Goal: Download file/media

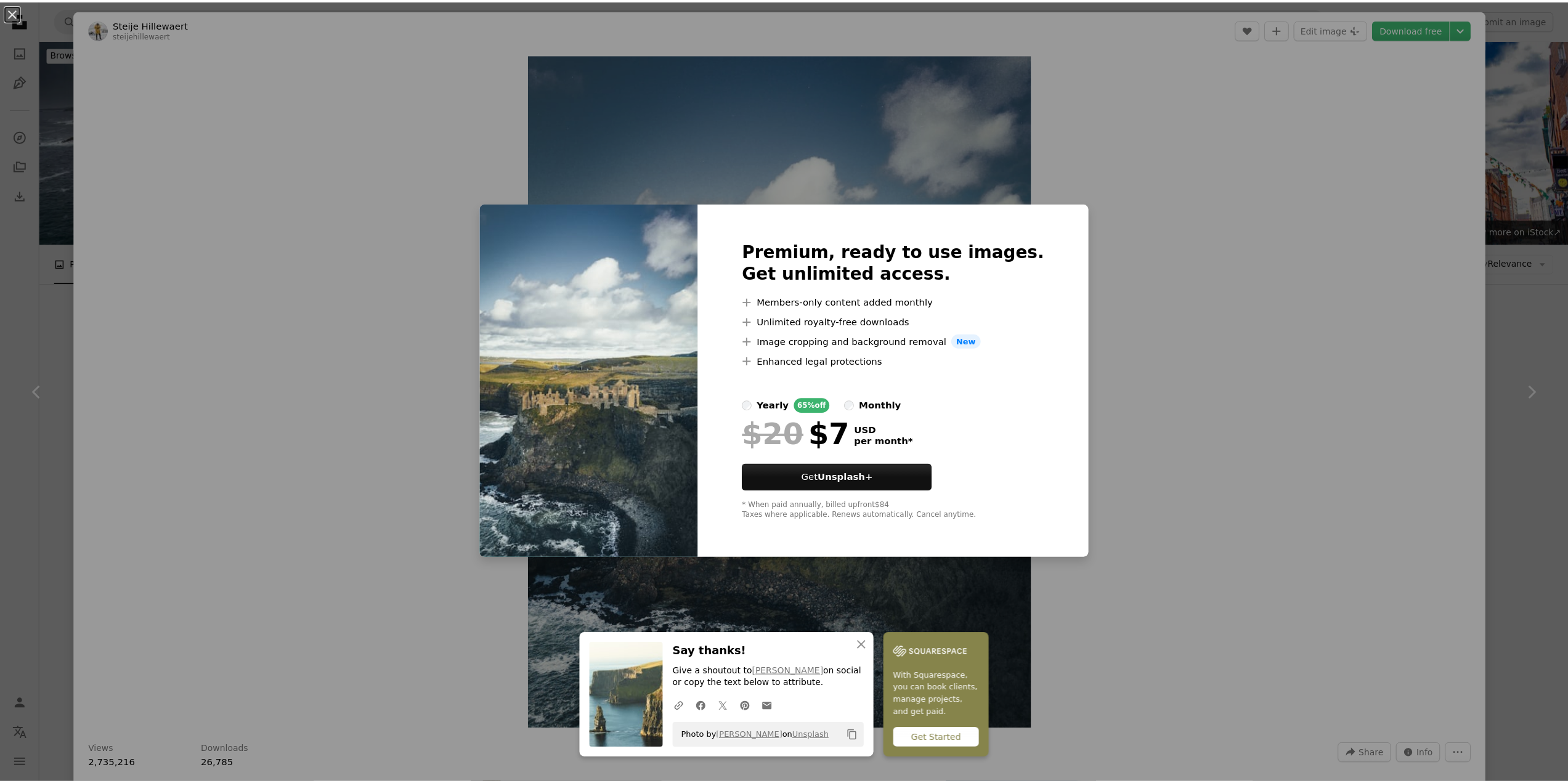
scroll to position [493, 0]
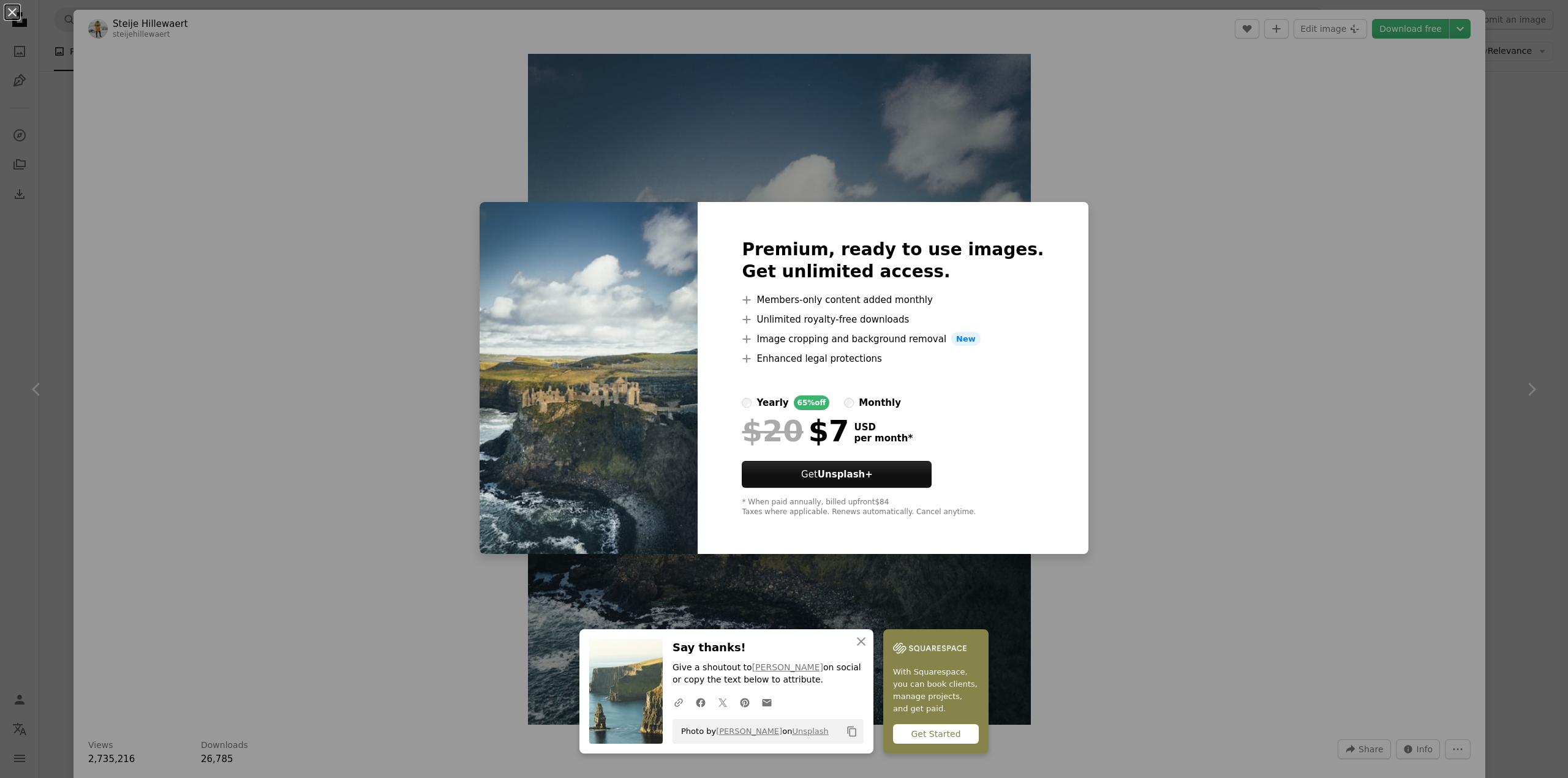
click at [1120, 177] on div "An X shape Premium, ready to use images. Get unlimited access. A plus sign Memb…" at bounding box center [784, 389] width 1568 height 778
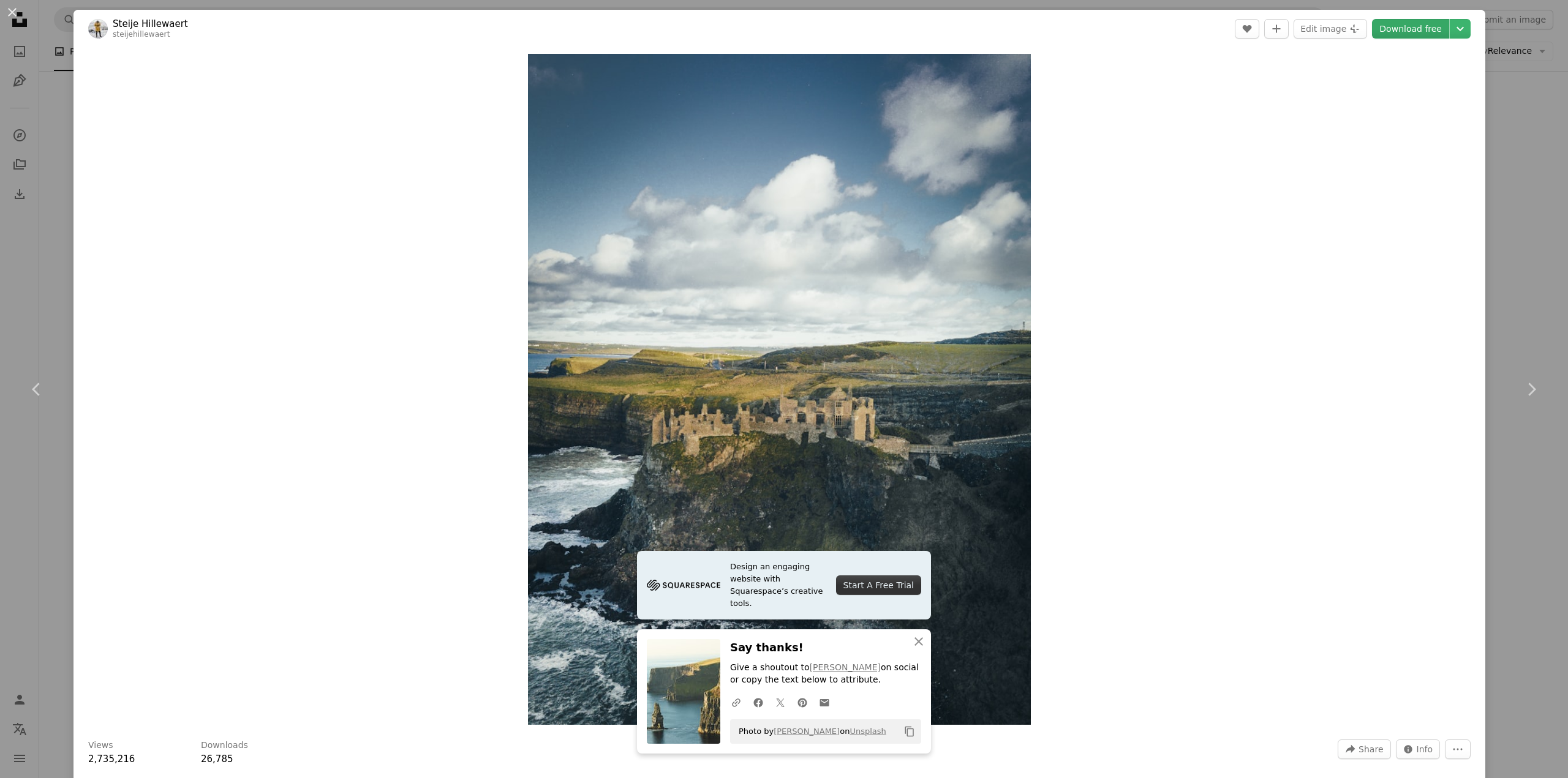
click at [1414, 27] on link "Download free" at bounding box center [1411, 28] width 77 height 20
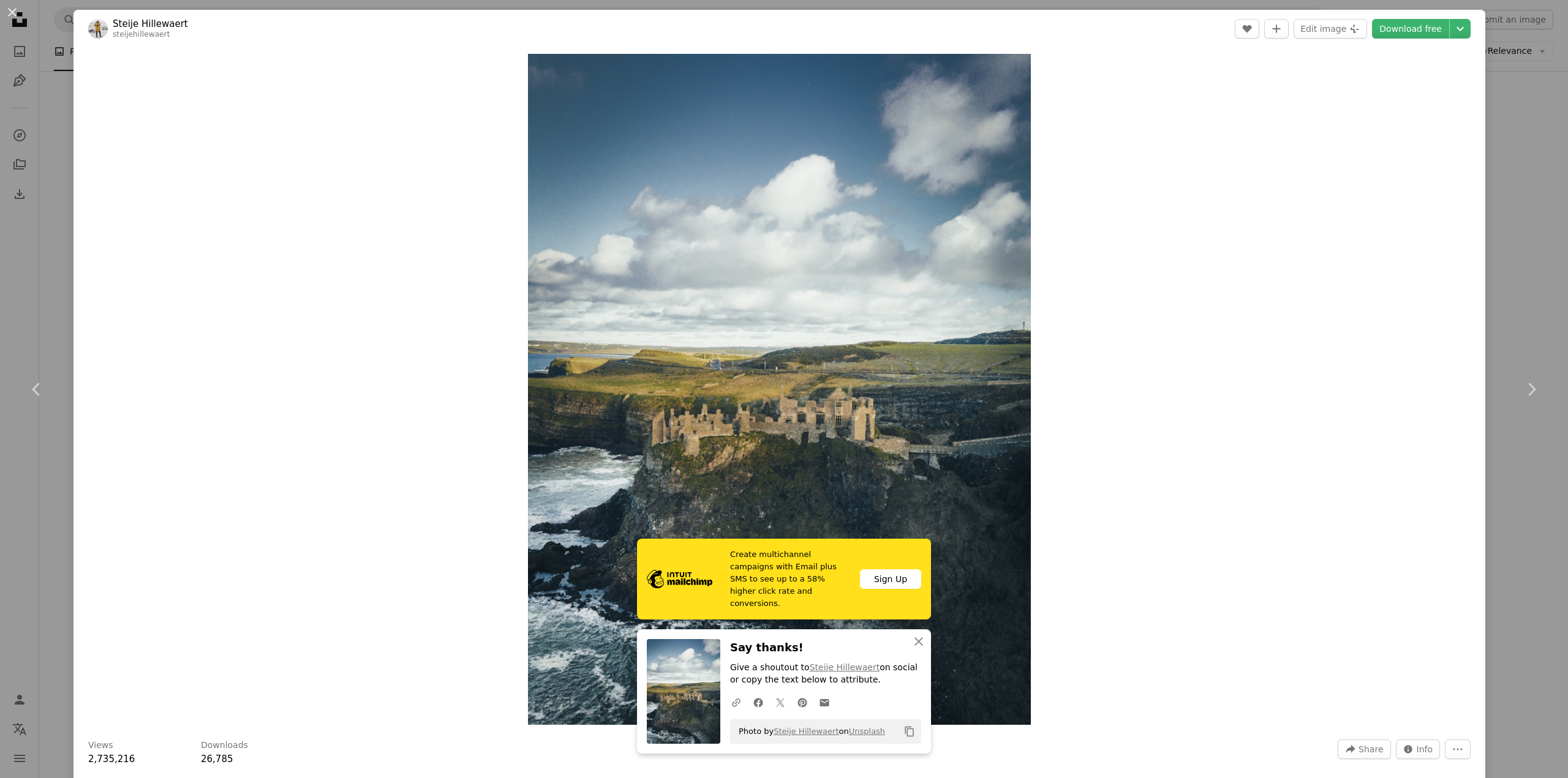
click at [1518, 139] on div "An X shape Chevron left Chevron right Steije Hillewaert steijehillewaert A hear…" at bounding box center [784, 389] width 1568 height 778
